Goal: Consume media (video, audio)

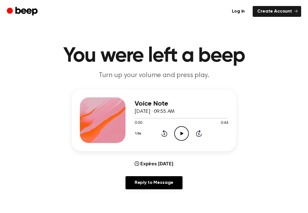
click at [186, 131] on icon "Play Audio" at bounding box center [181, 133] width 15 height 15
click at [163, 131] on icon at bounding box center [164, 133] width 6 height 7
click at [164, 133] on icon "Rewind 5 seconds" at bounding box center [164, 132] width 6 height 7
click at [164, 136] on icon at bounding box center [164, 133] width 6 height 7
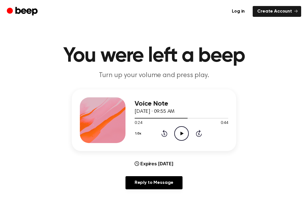
click at [164, 136] on icon at bounding box center [164, 133] width 6 height 7
click at [162, 135] on icon at bounding box center [164, 133] width 6 height 7
click at [163, 134] on icon "Rewind 5 seconds" at bounding box center [164, 132] width 6 height 7
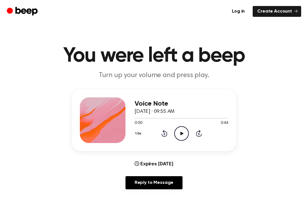
click at [166, 134] on icon "Rewind 5 seconds" at bounding box center [164, 132] width 6 height 7
